Goal: Task Accomplishment & Management: Manage account settings

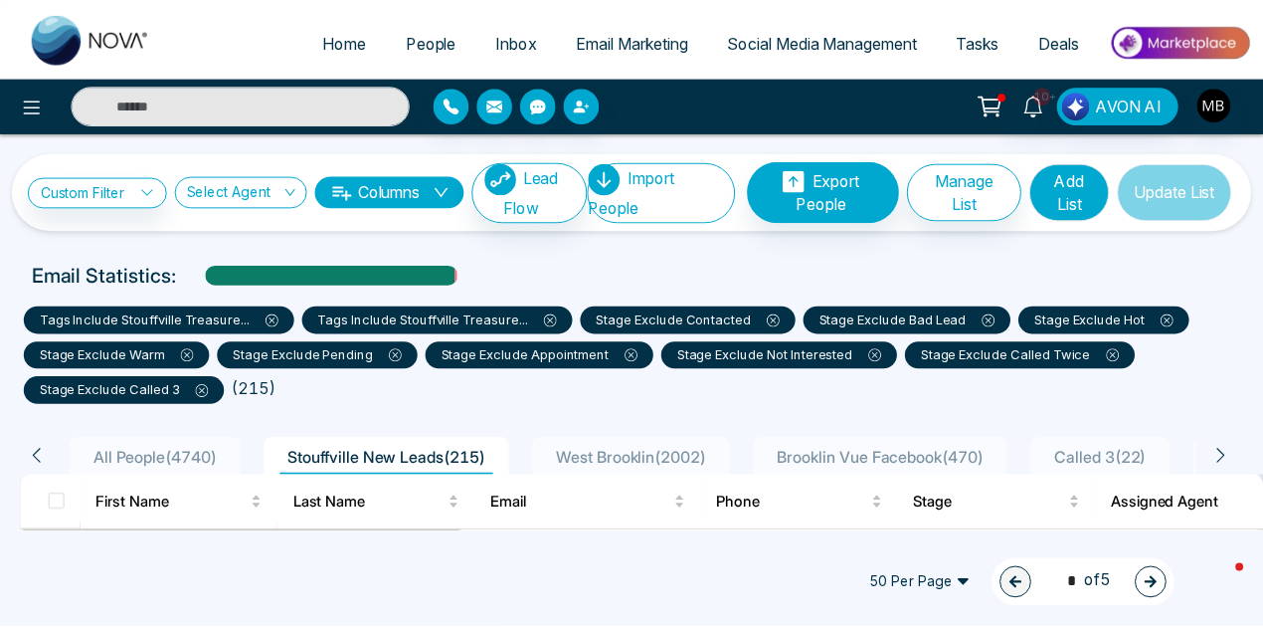
scroll to position [199, 0]
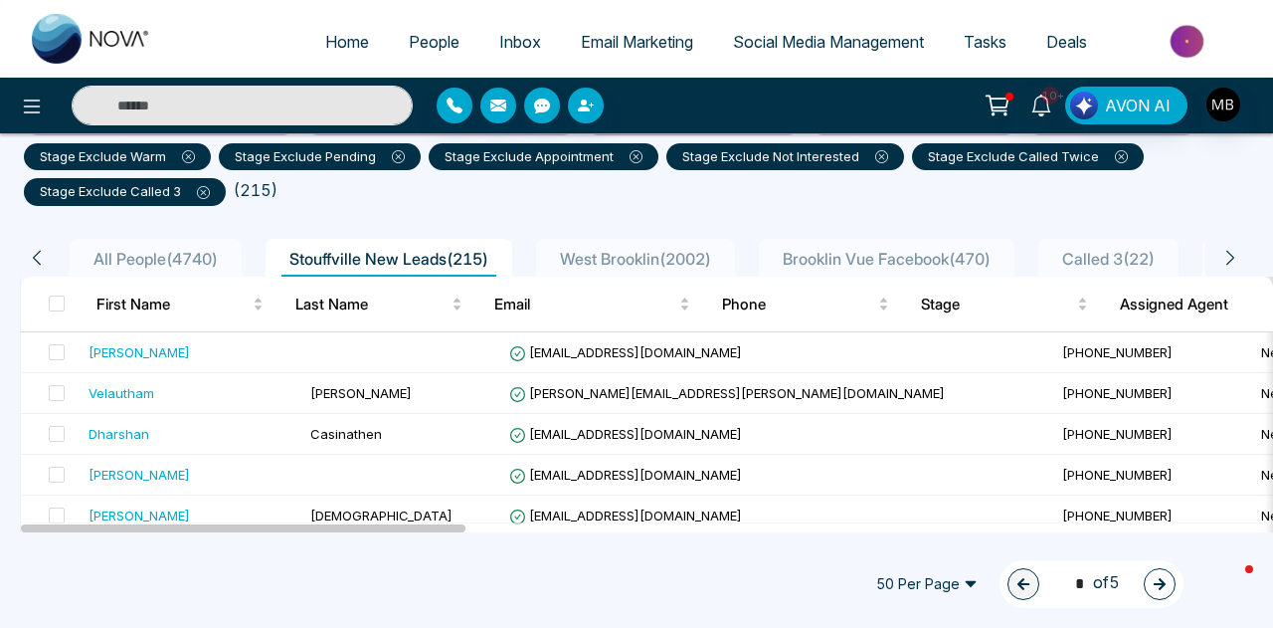
click at [346, 105] on input "text" at bounding box center [242, 106] width 341 height 40
paste input "**********"
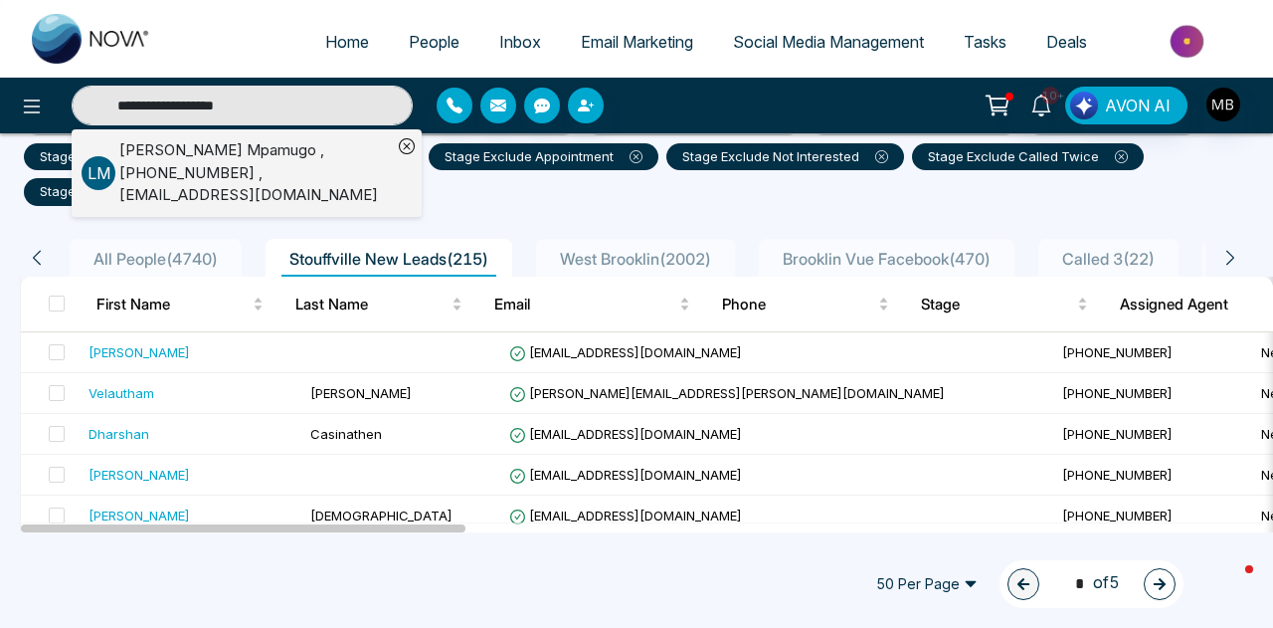
type input "**********"
click at [202, 167] on div "[PERSON_NAME] , [PHONE_NUMBER] , [EMAIL_ADDRESS][DOMAIN_NAME]" at bounding box center [255, 173] width 273 height 68
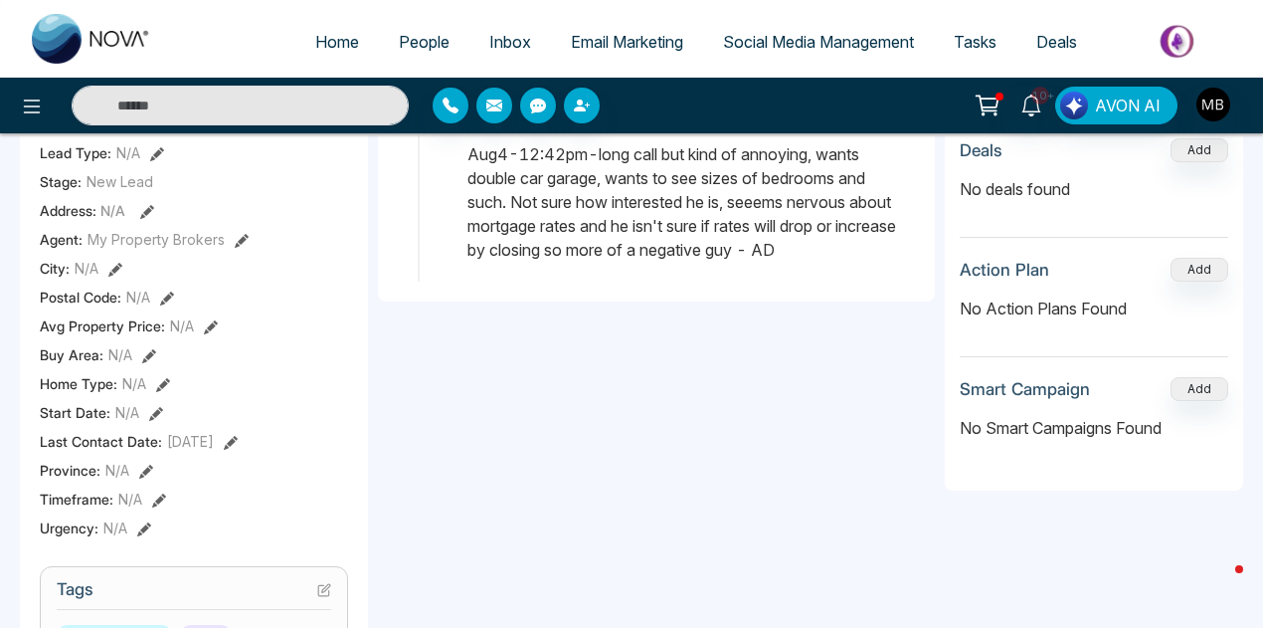
scroll to position [696, 0]
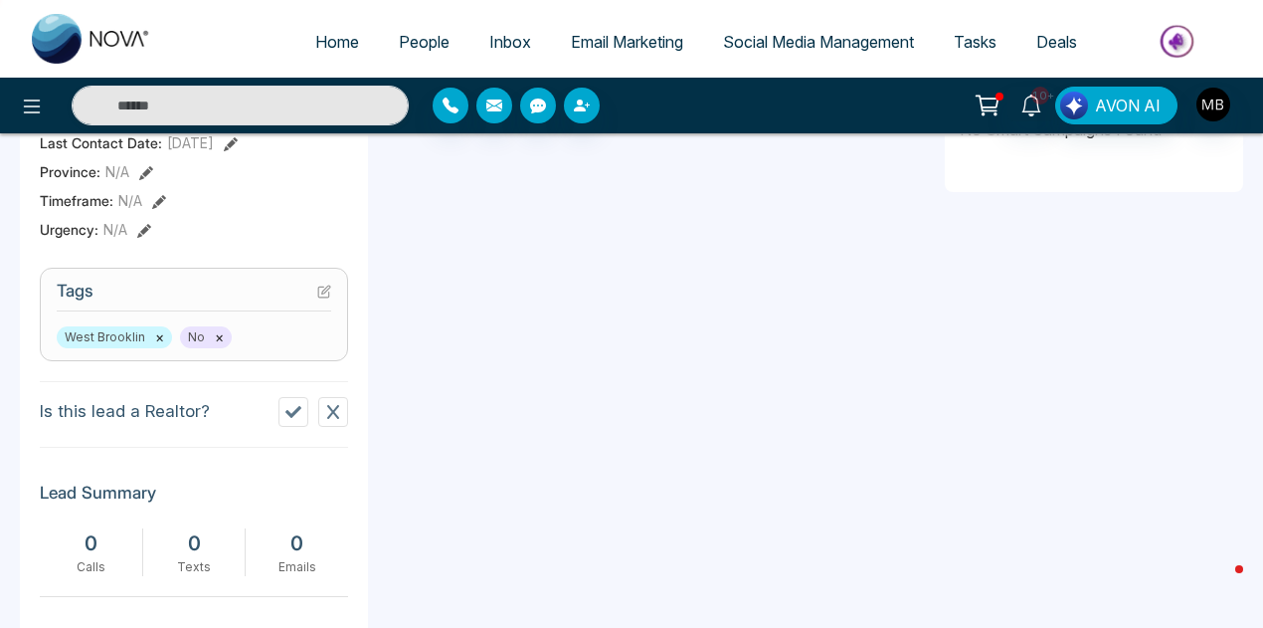
click at [324, 289] on icon at bounding box center [324, 291] width 14 height 14
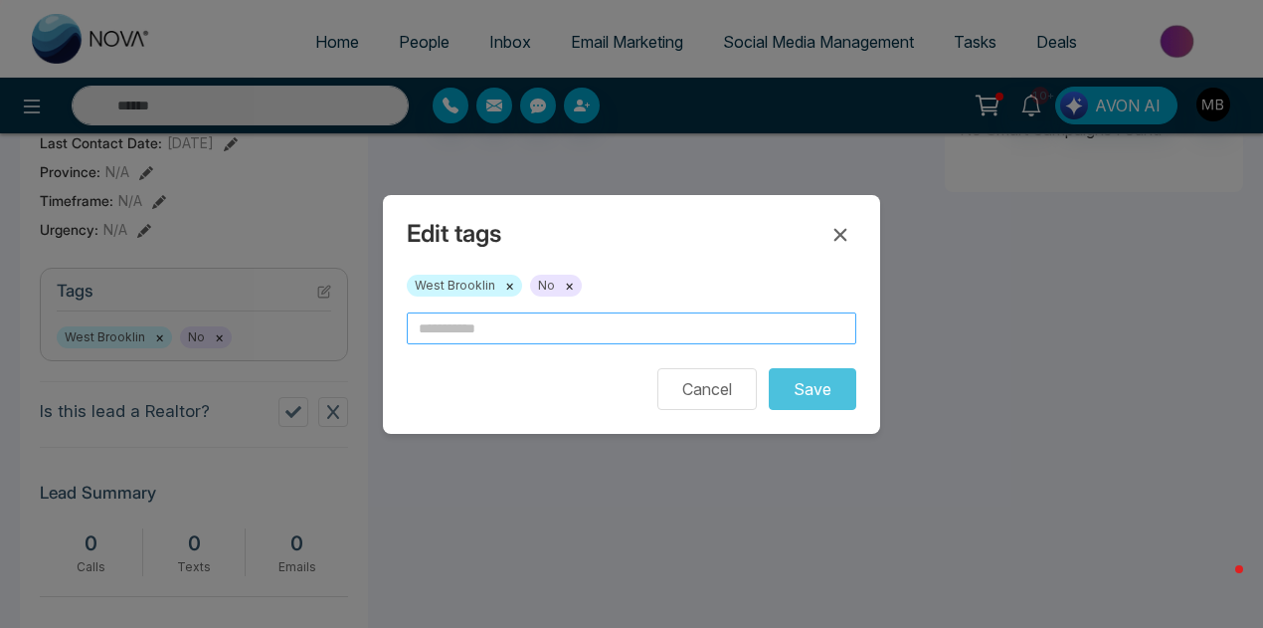
click at [449, 320] on input "text" at bounding box center [632, 328] width 450 height 32
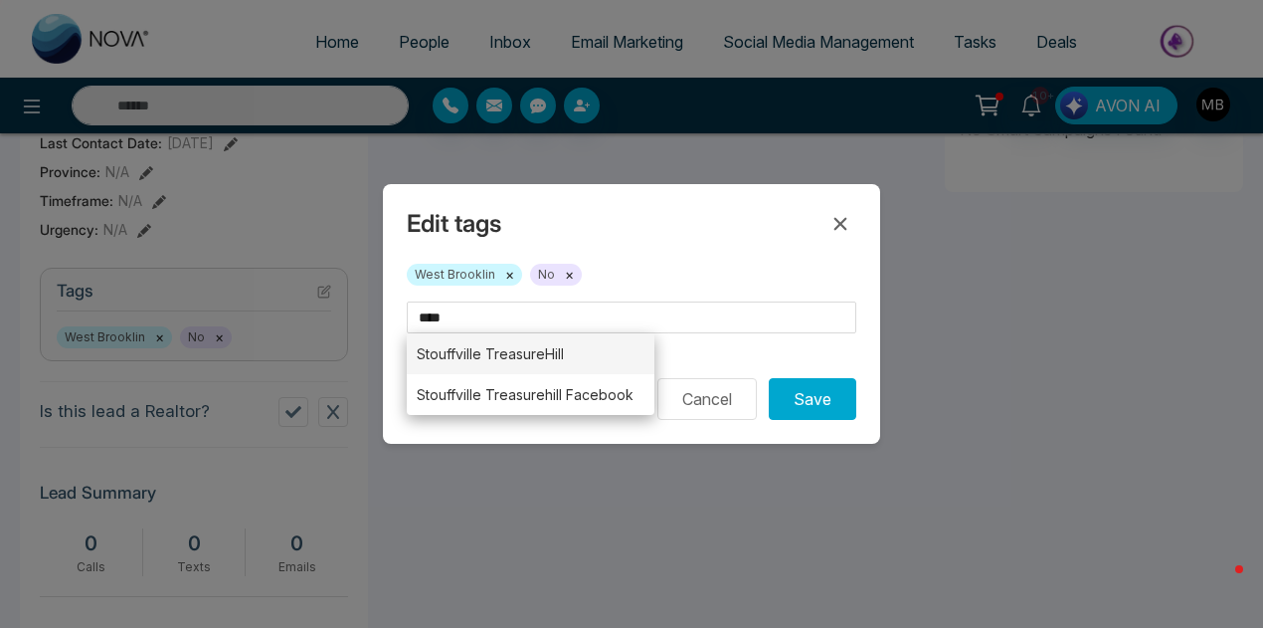
drag, startPoint x: 547, startPoint y: 355, endPoint x: 560, endPoint y: 365, distance: 16.3
click at [551, 352] on li "Stouffville TreasureHill" at bounding box center [531, 353] width 248 height 41
type input "**********"
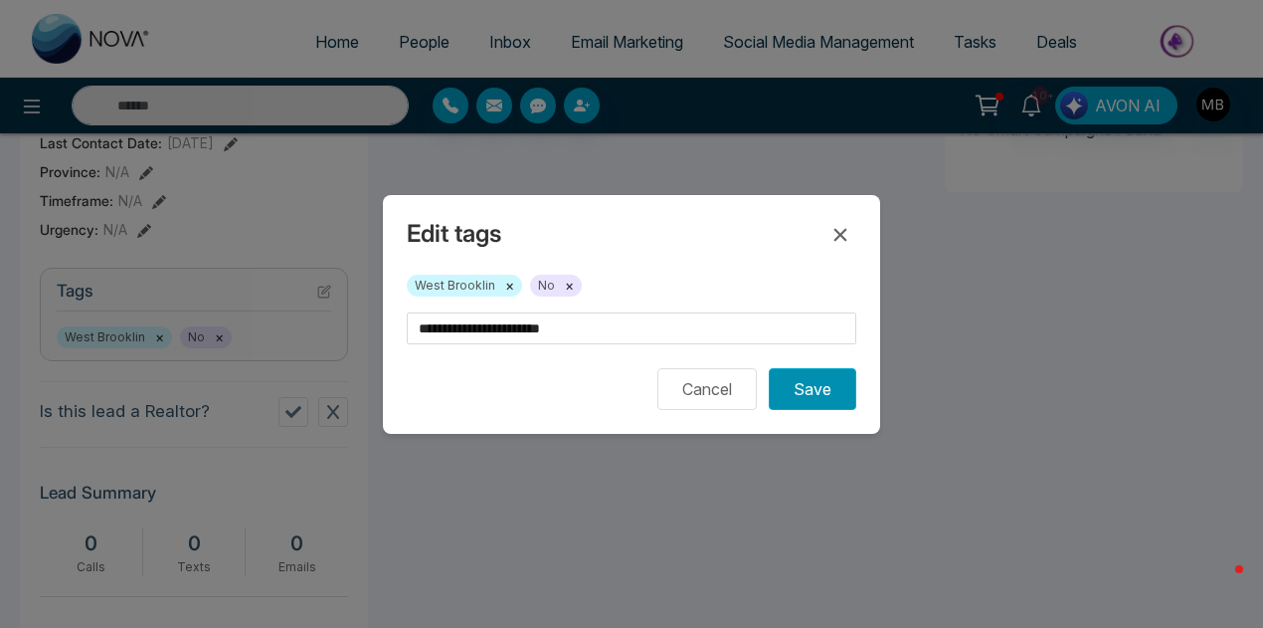
click at [797, 386] on button "Save" at bounding box center [813, 389] width 88 height 42
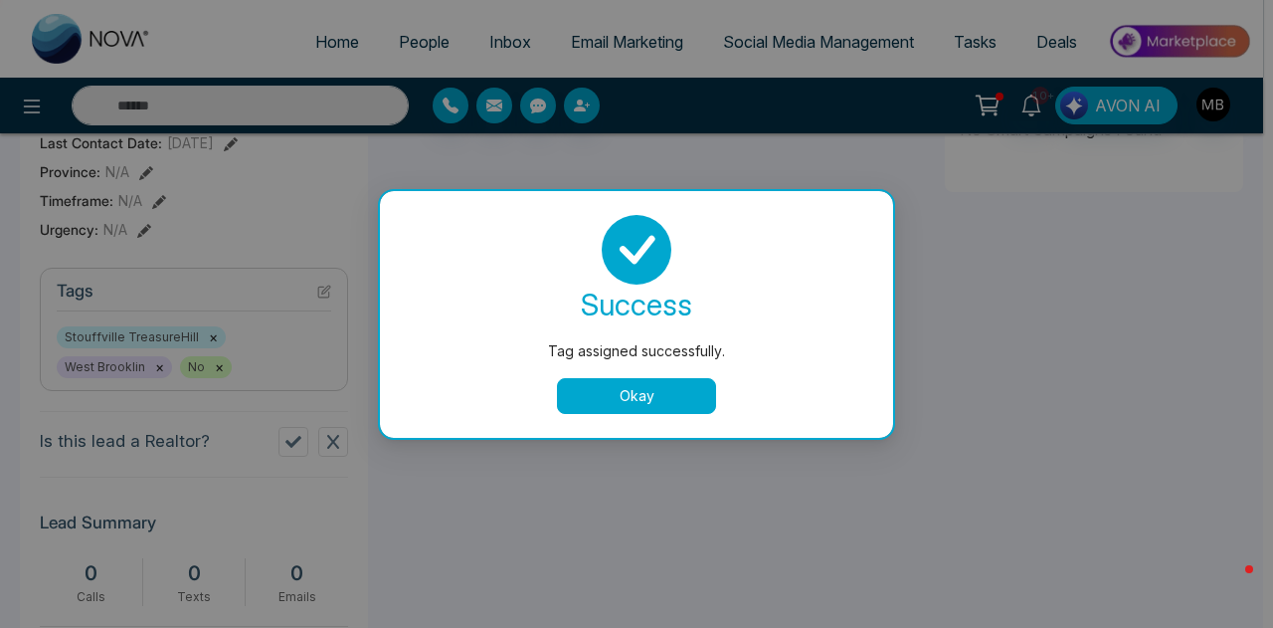
click at [619, 394] on button "Okay" at bounding box center [636, 396] width 159 height 36
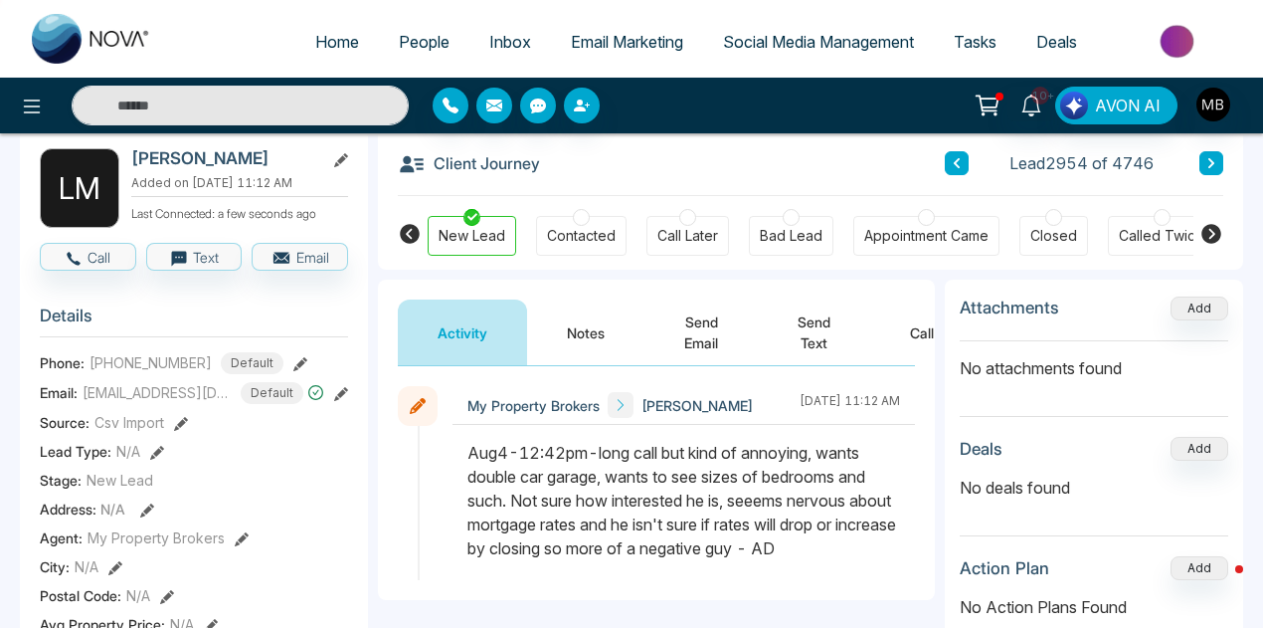
scroll to position [0, 0]
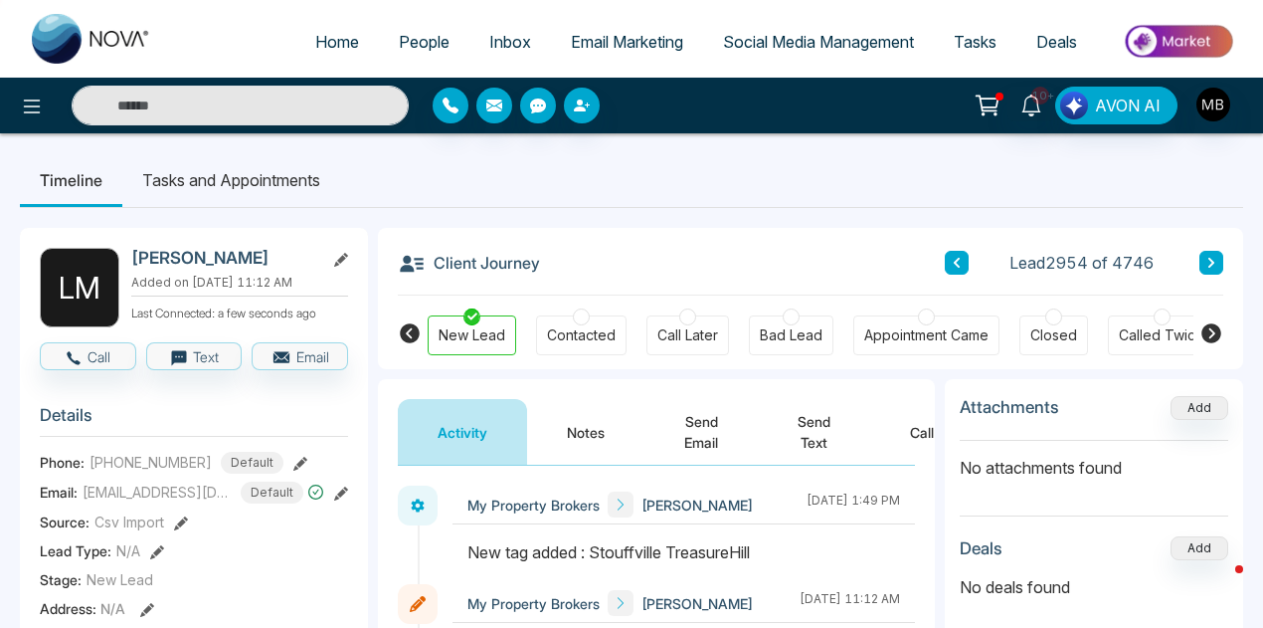
click at [1215, 331] on icon at bounding box center [1211, 333] width 20 height 20
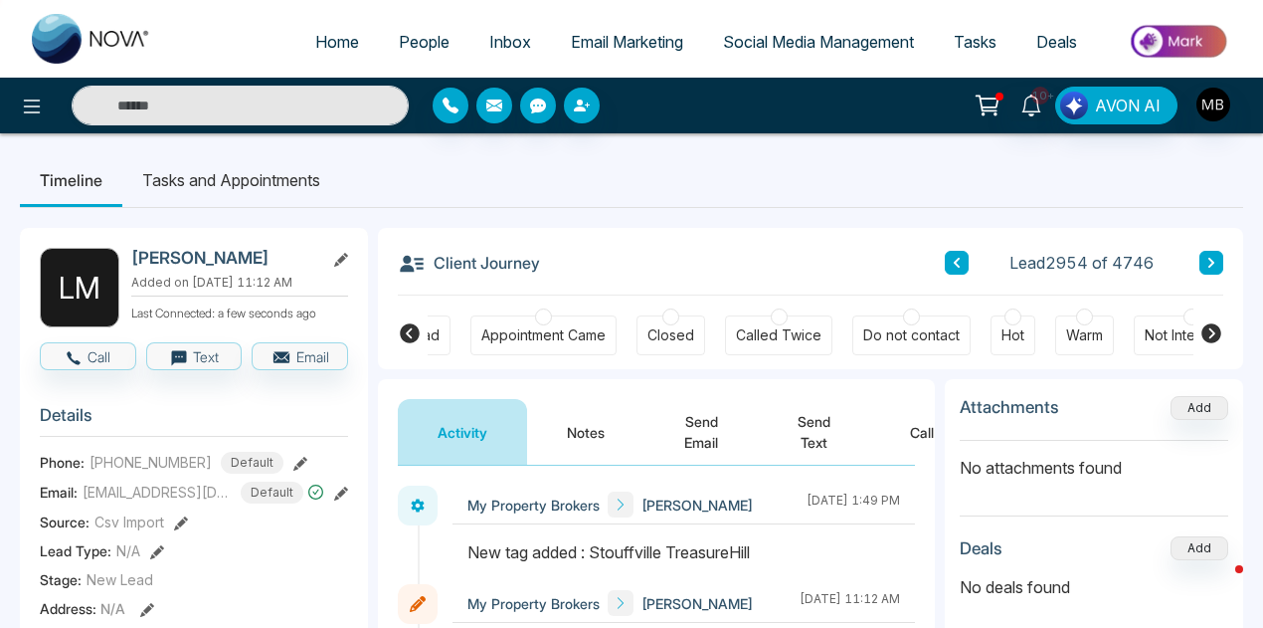
click at [1082, 318] on div at bounding box center [1084, 316] width 17 height 17
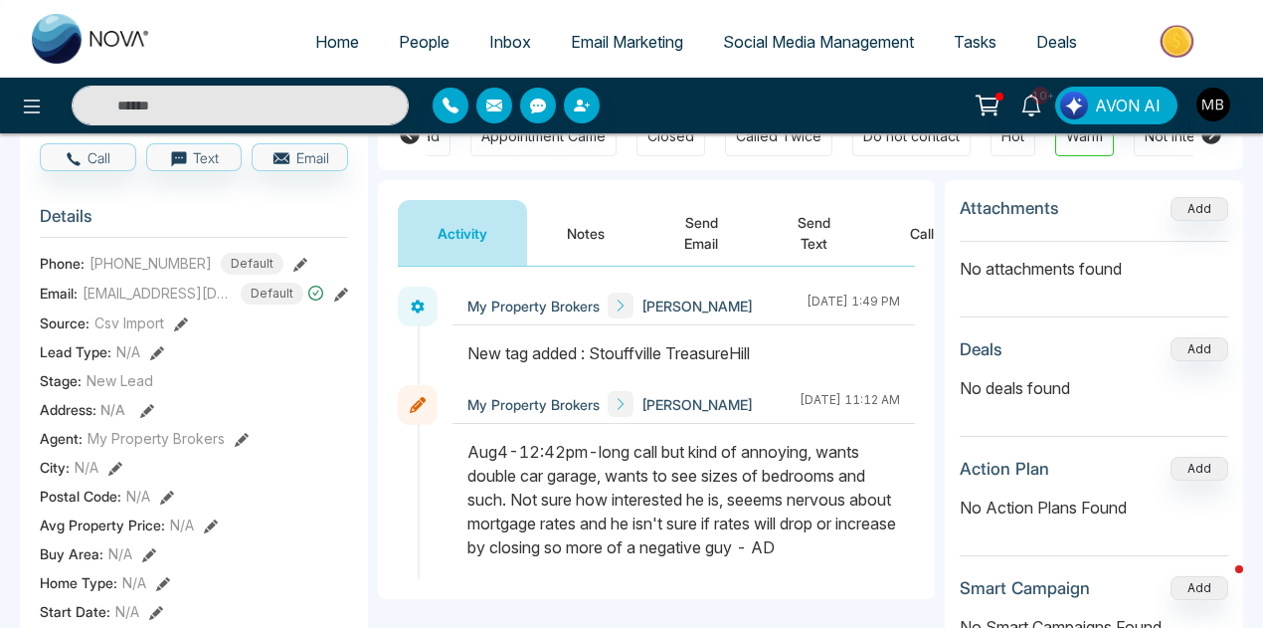
scroll to position [398, 0]
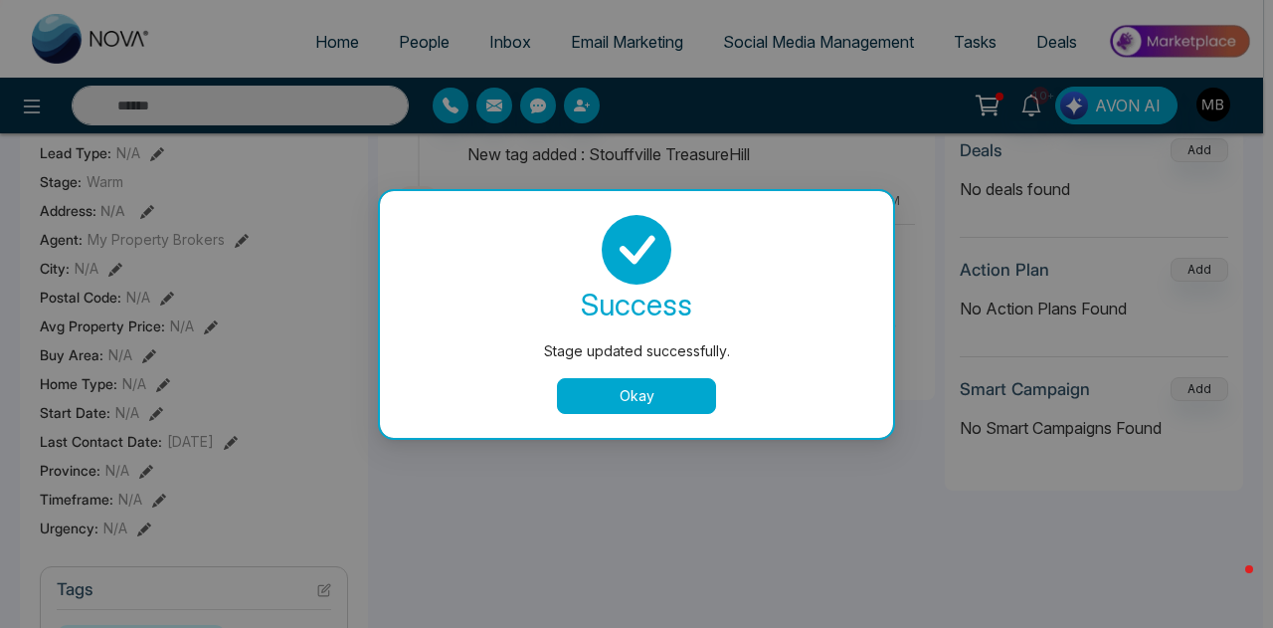
click at [658, 408] on button "Okay" at bounding box center [636, 396] width 159 height 36
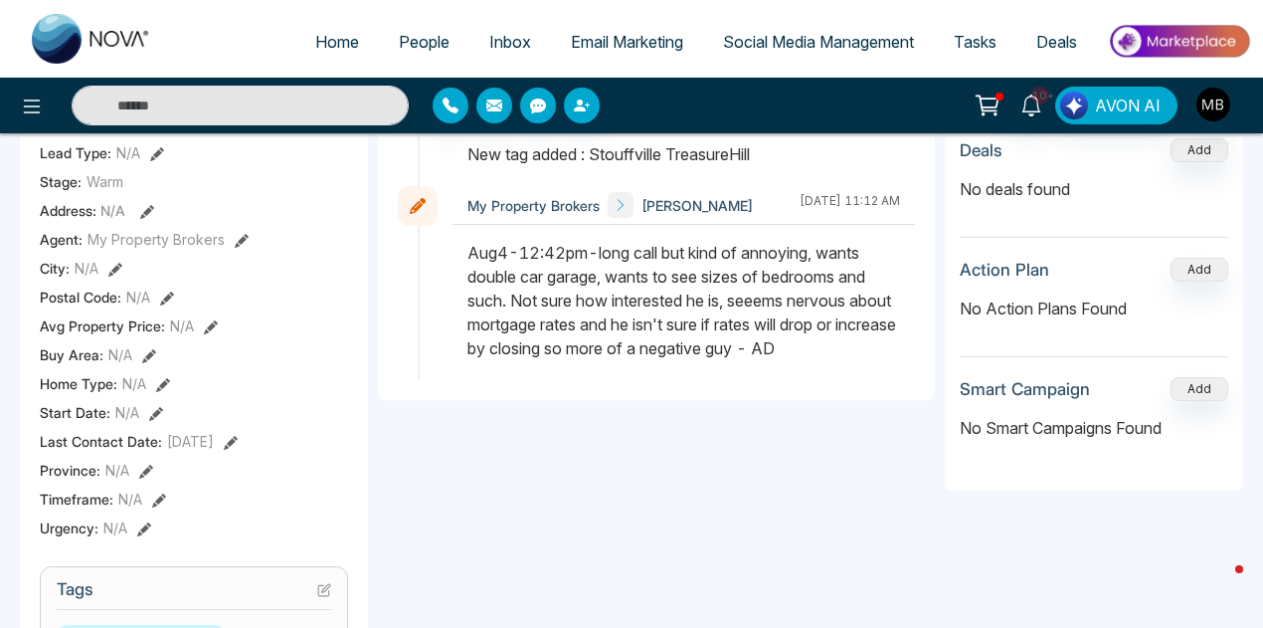
scroll to position [0, 0]
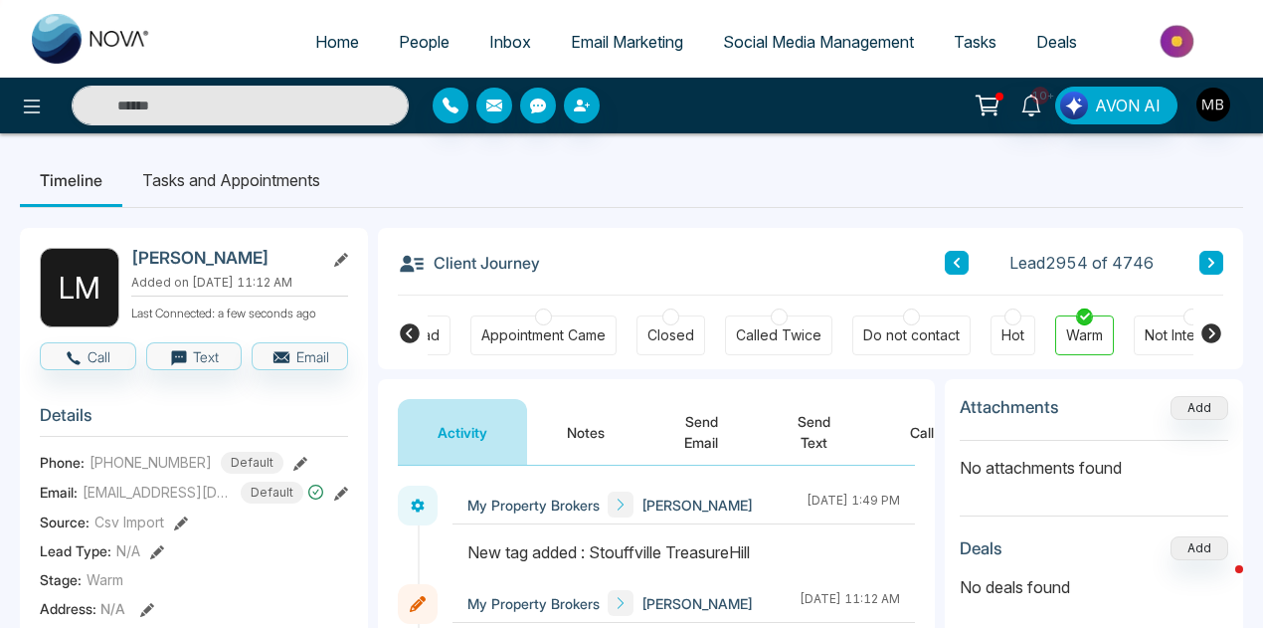
drag, startPoint x: 591, startPoint y: 416, endPoint x: 613, endPoint y: 443, distance: 34.6
click at [591, 417] on button "Notes" at bounding box center [585, 432] width 117 height 66
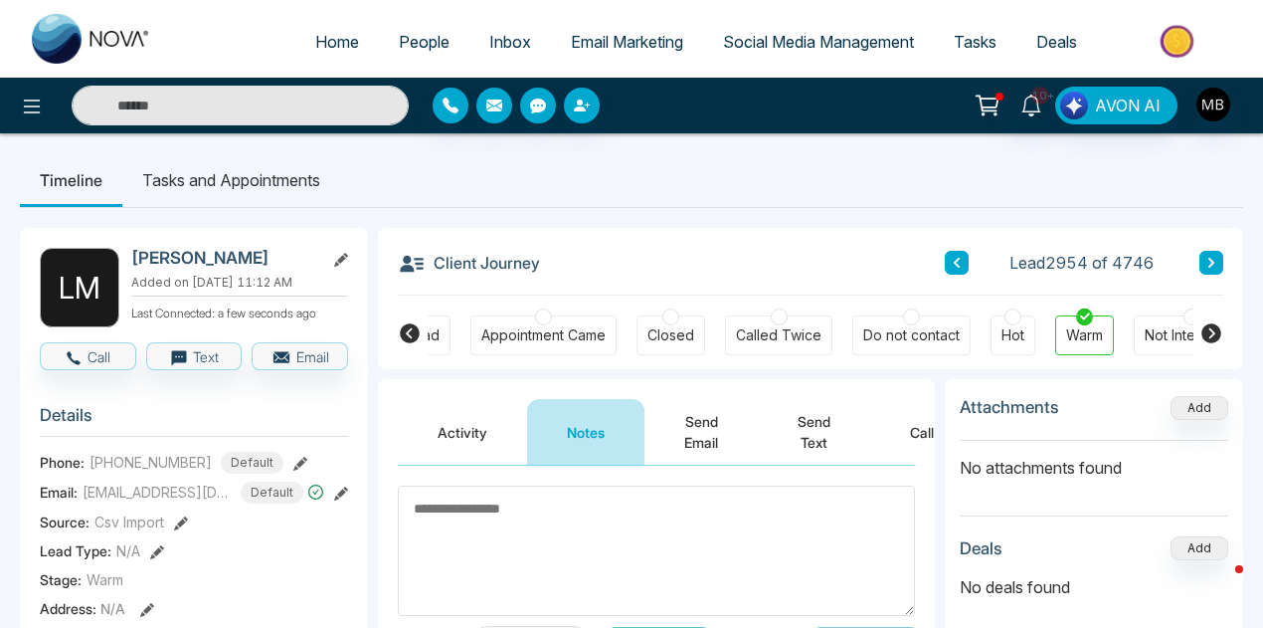
paste textarea "**********"
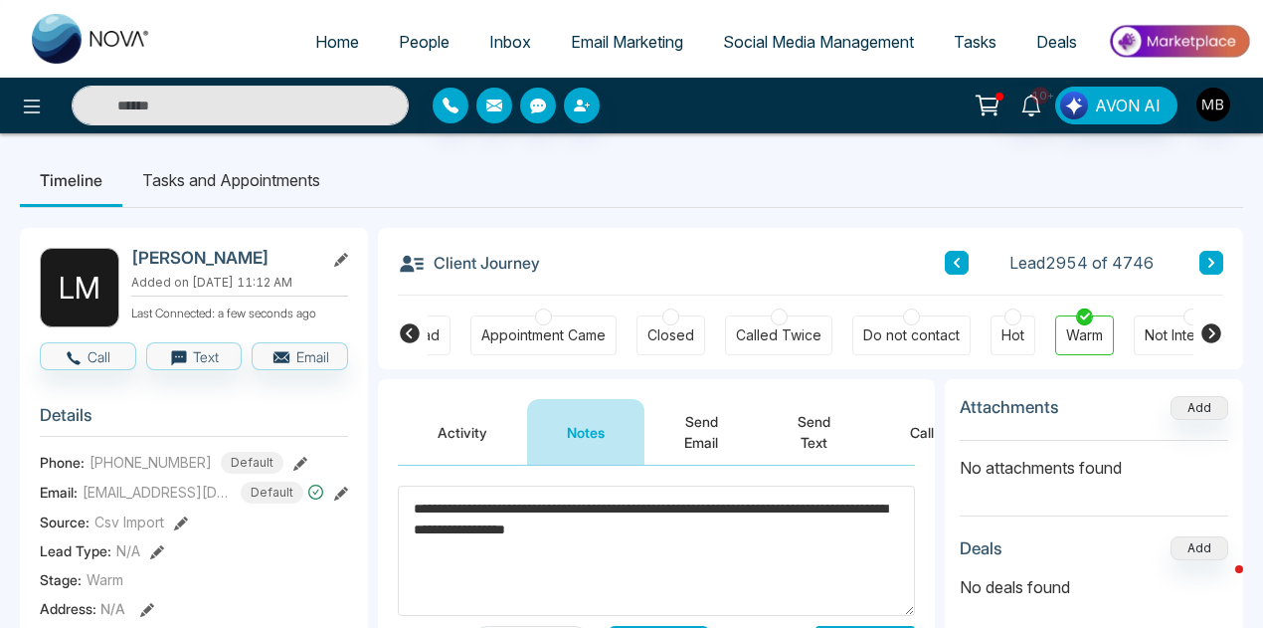
scroll to position [298, 0]
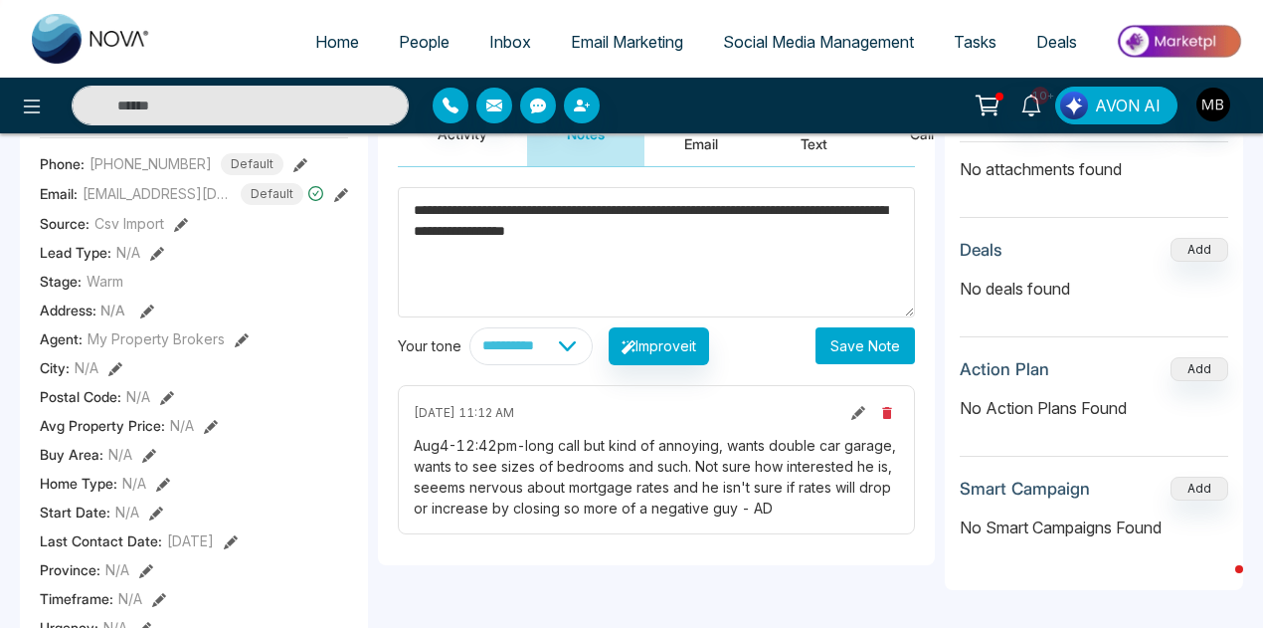
type textarea "**********"
click at [859, 347] on button "Save Note" at bounding box center [865, 345] width 99 height 37
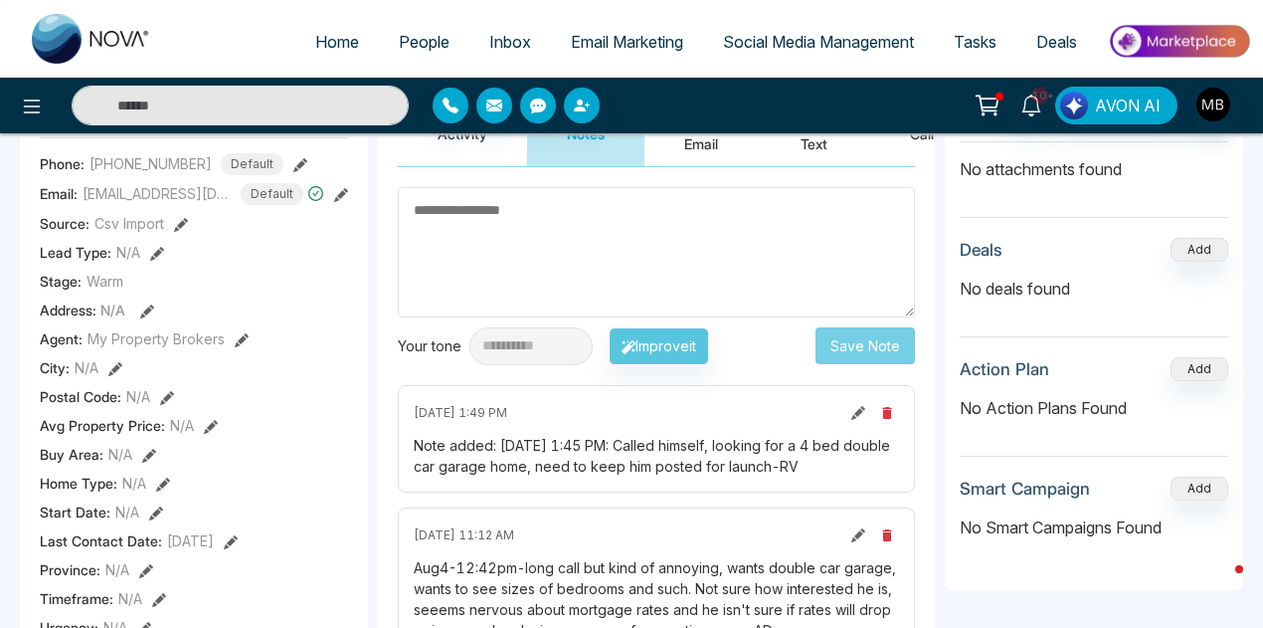
click at [404, 28] on link "People" at bounding box center [424, 42] width 91 height 38
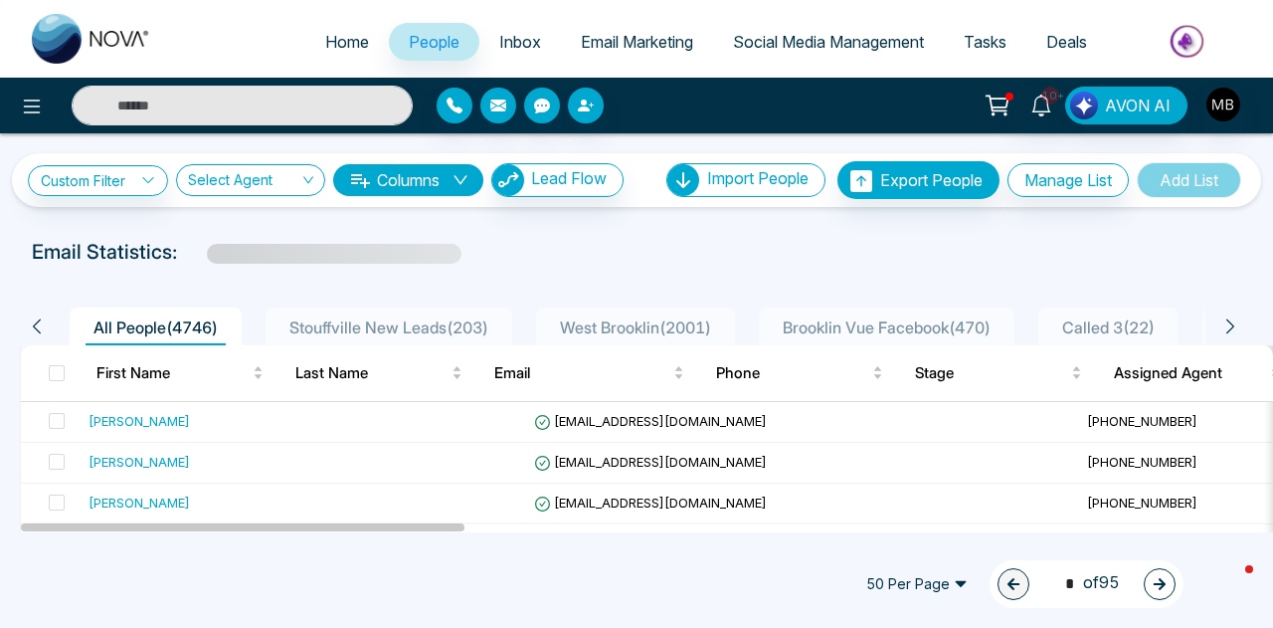
click at [372, 331] on span "Stouffville New Leads ( 203 )" at bounding box center [388, 327] width 215 height 20
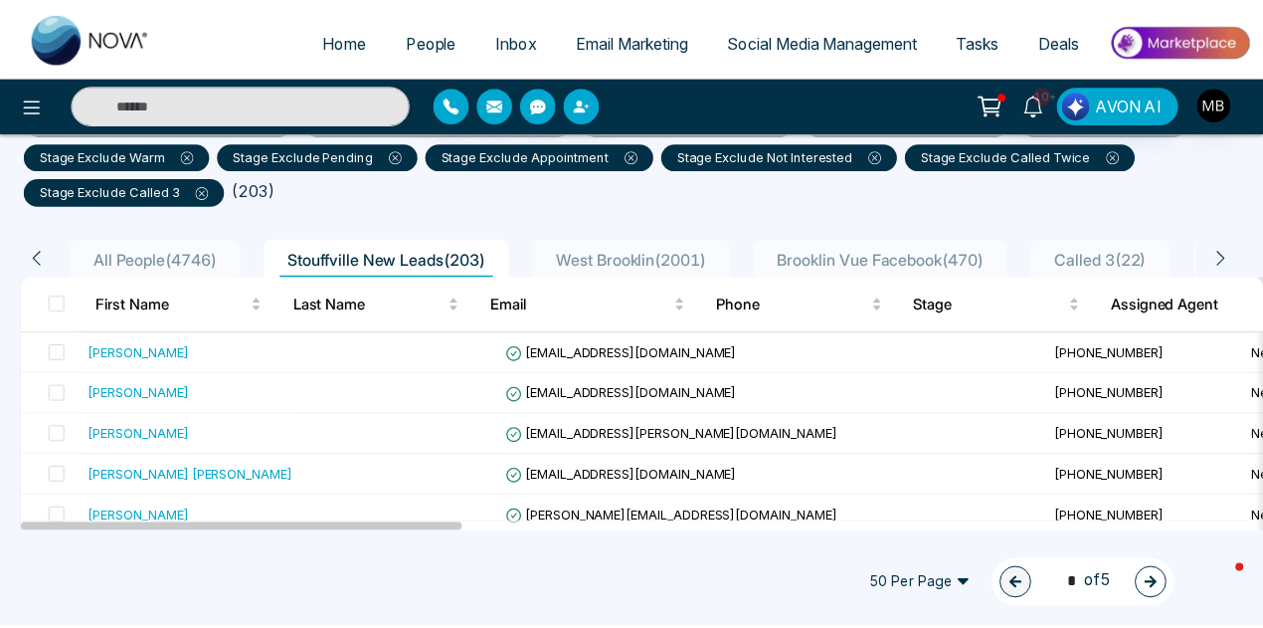
scroll to position [298, 0]
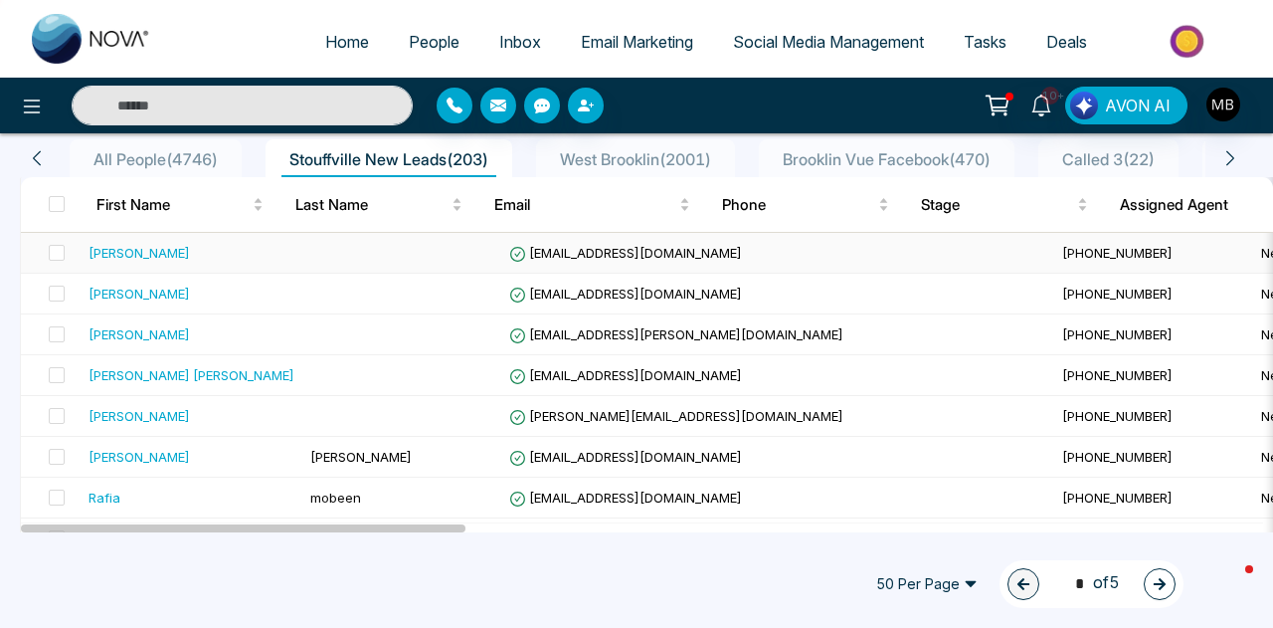
click at [577, 264] on td "[EMAIL_ADDRESS][DOMAIN_NAME]" at bounding box center [777, 253] width 553 height 41
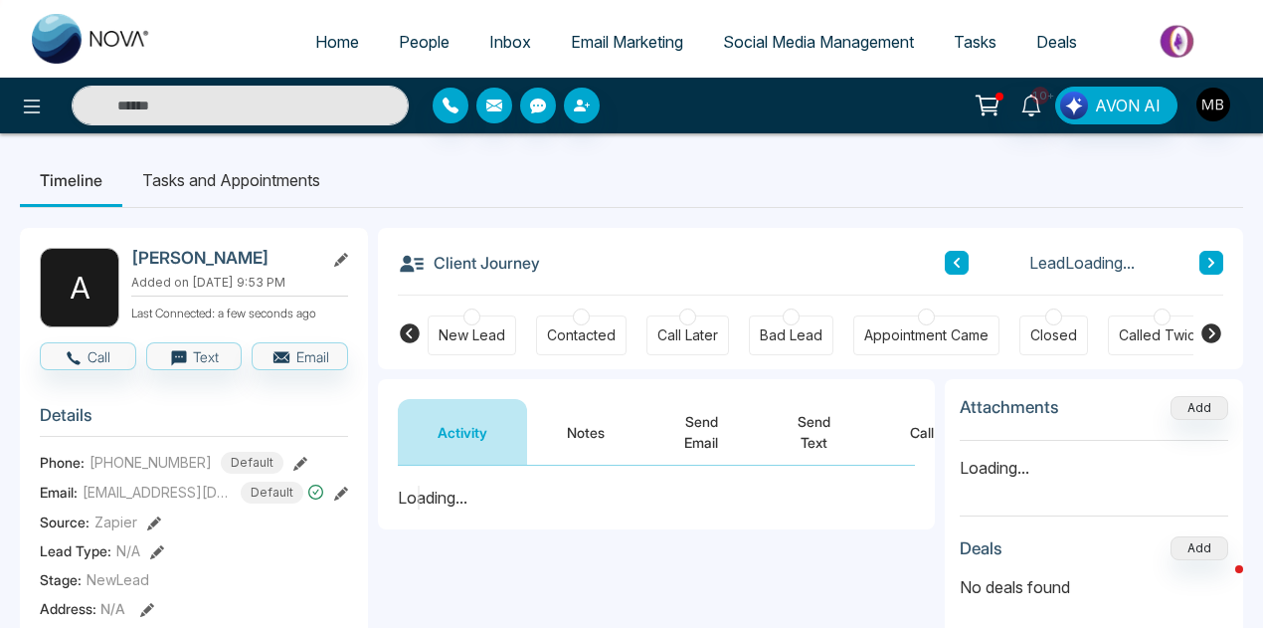
click at [1209, 334] on icon at bounding box center [1211, 333] width 20 height 20
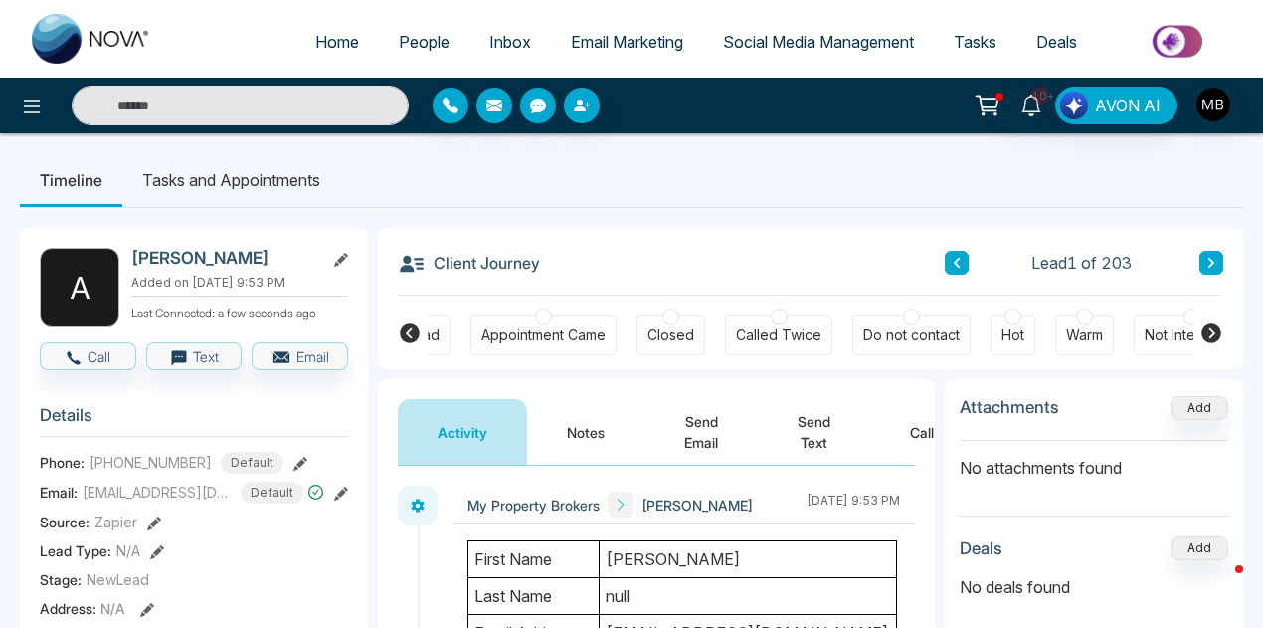
click at [1006, 319] on div at bounding box center [1013, 316] width 17 height 17
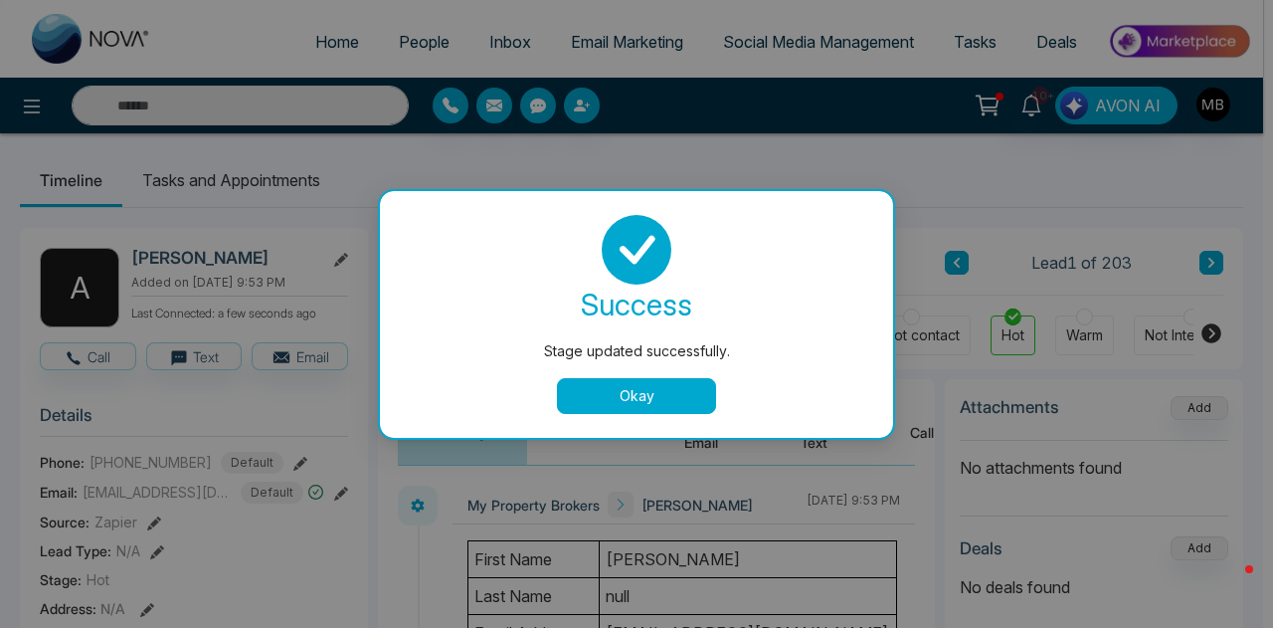
click at [680, 399] on button "Okay" at bounding box center [636, 396] width 159 height 36
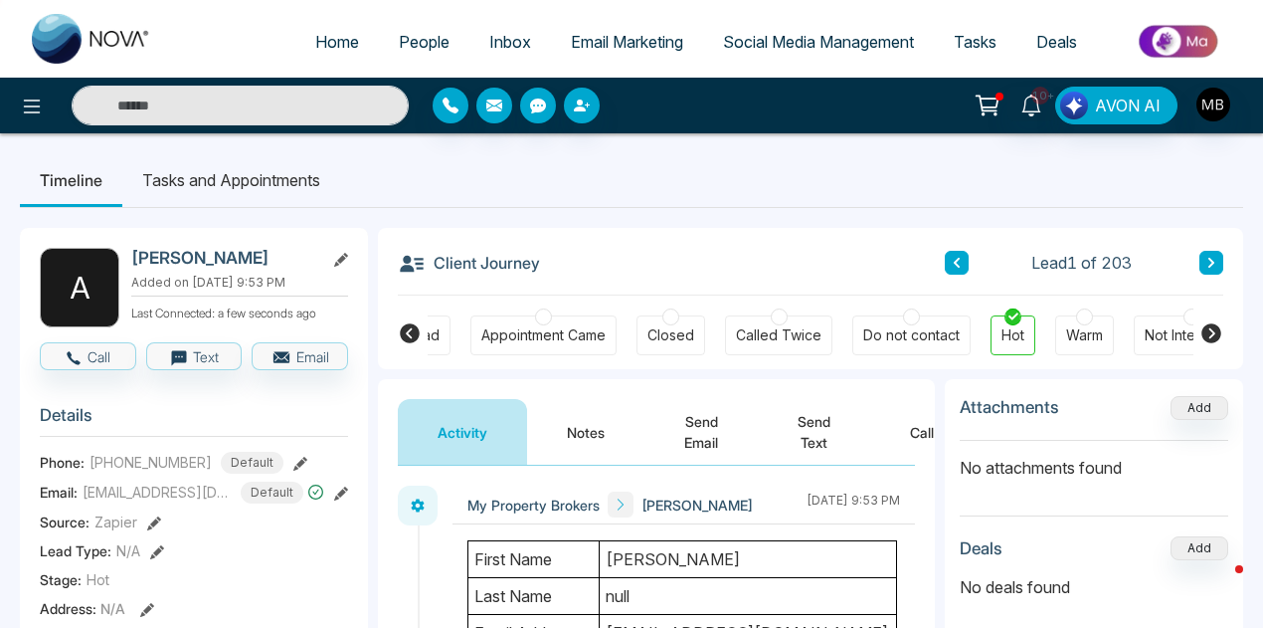
click at [593, 432] on button "Notes" at bounding box center [585, 432] width 117 height 66
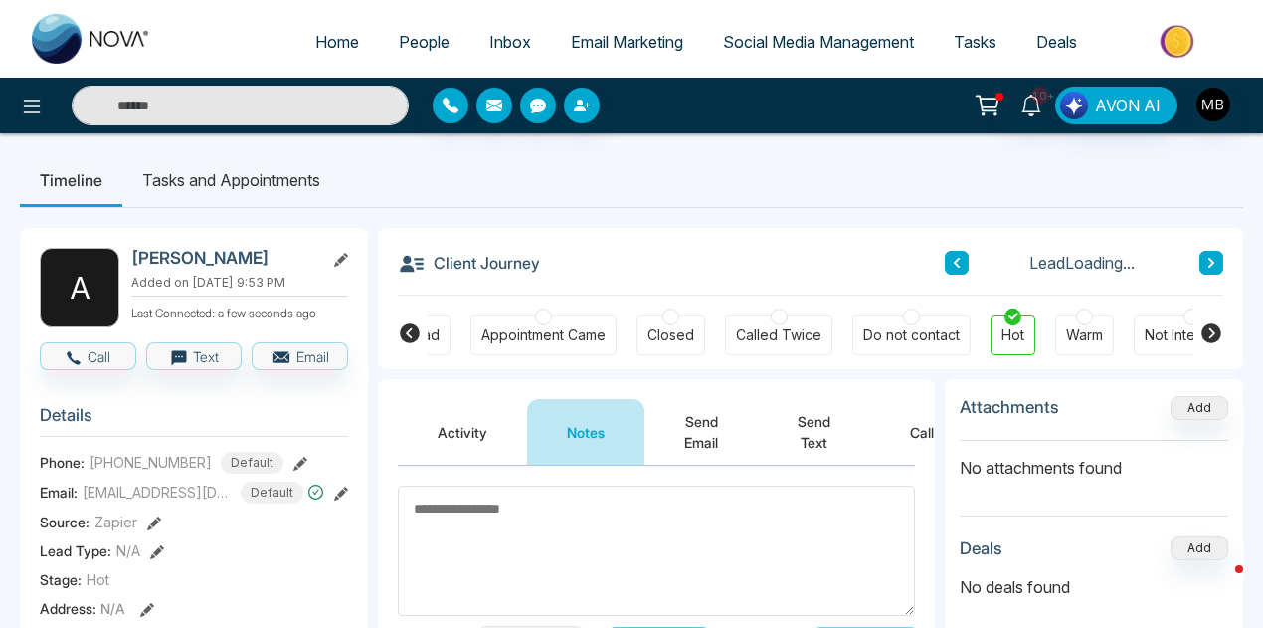
click at [573, 510] on textarea at bounding box center [656, 550] width 517 height 130
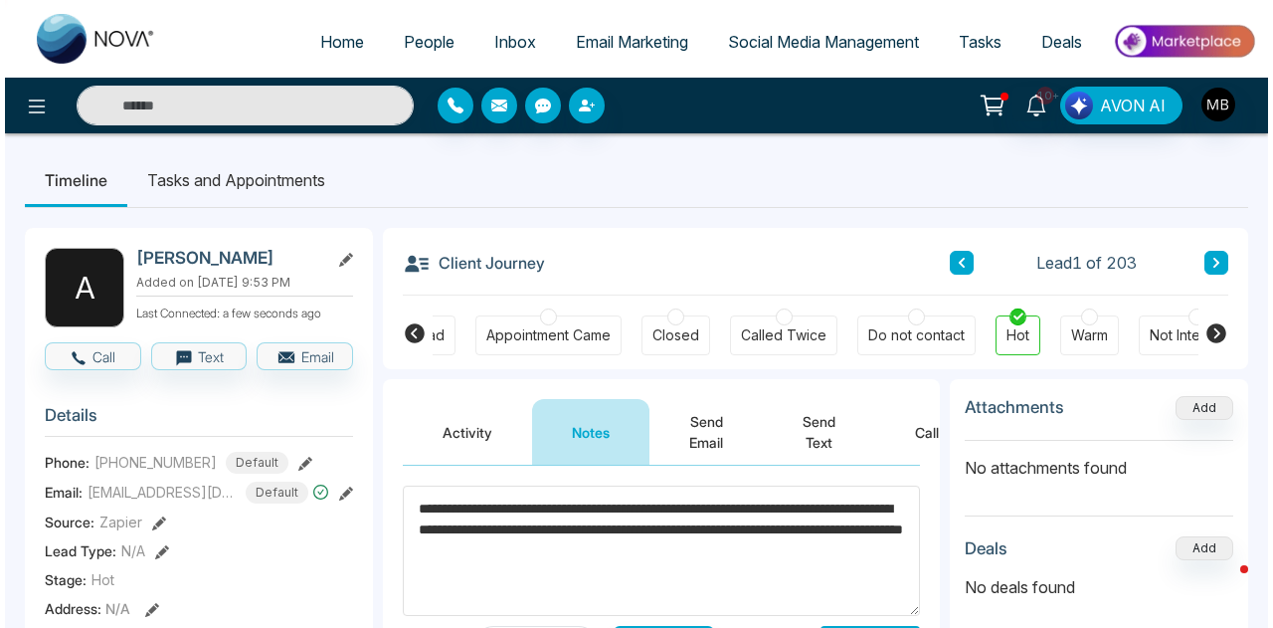
scroll to position [199, 0]
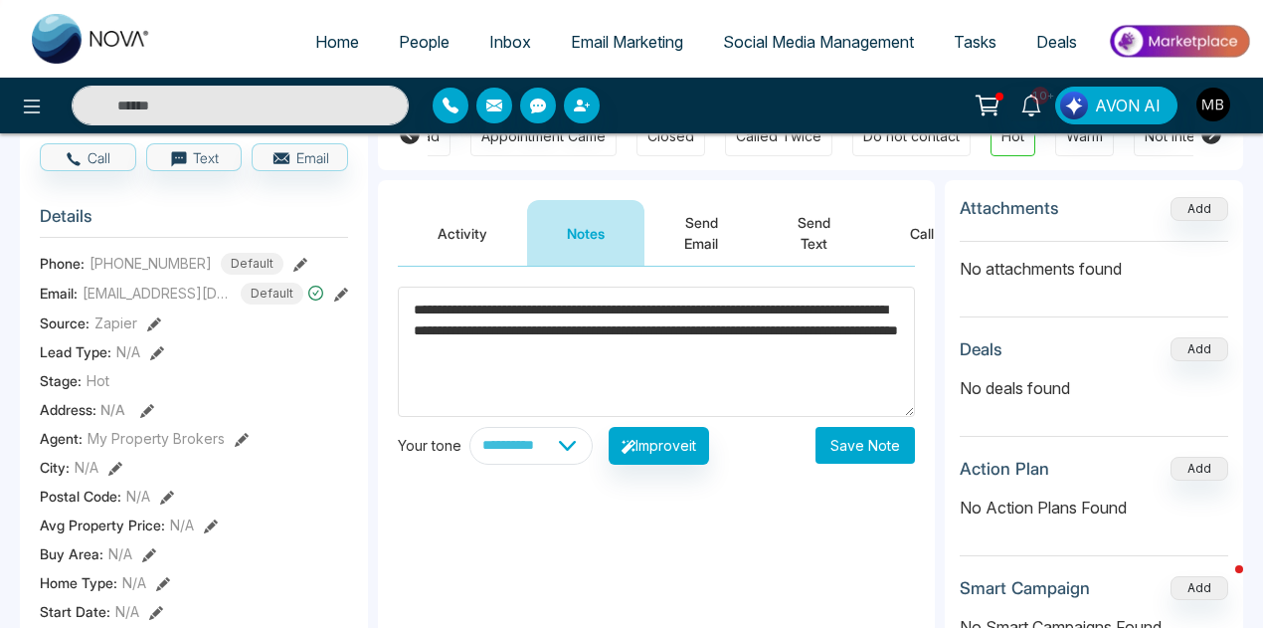
type textarea "**********"
click at [879, 445] on button "Save Note" at bounding box center [865, 445] width 99 height 37
